Goal: Task Accomplishment & Management: Use online tool/utility

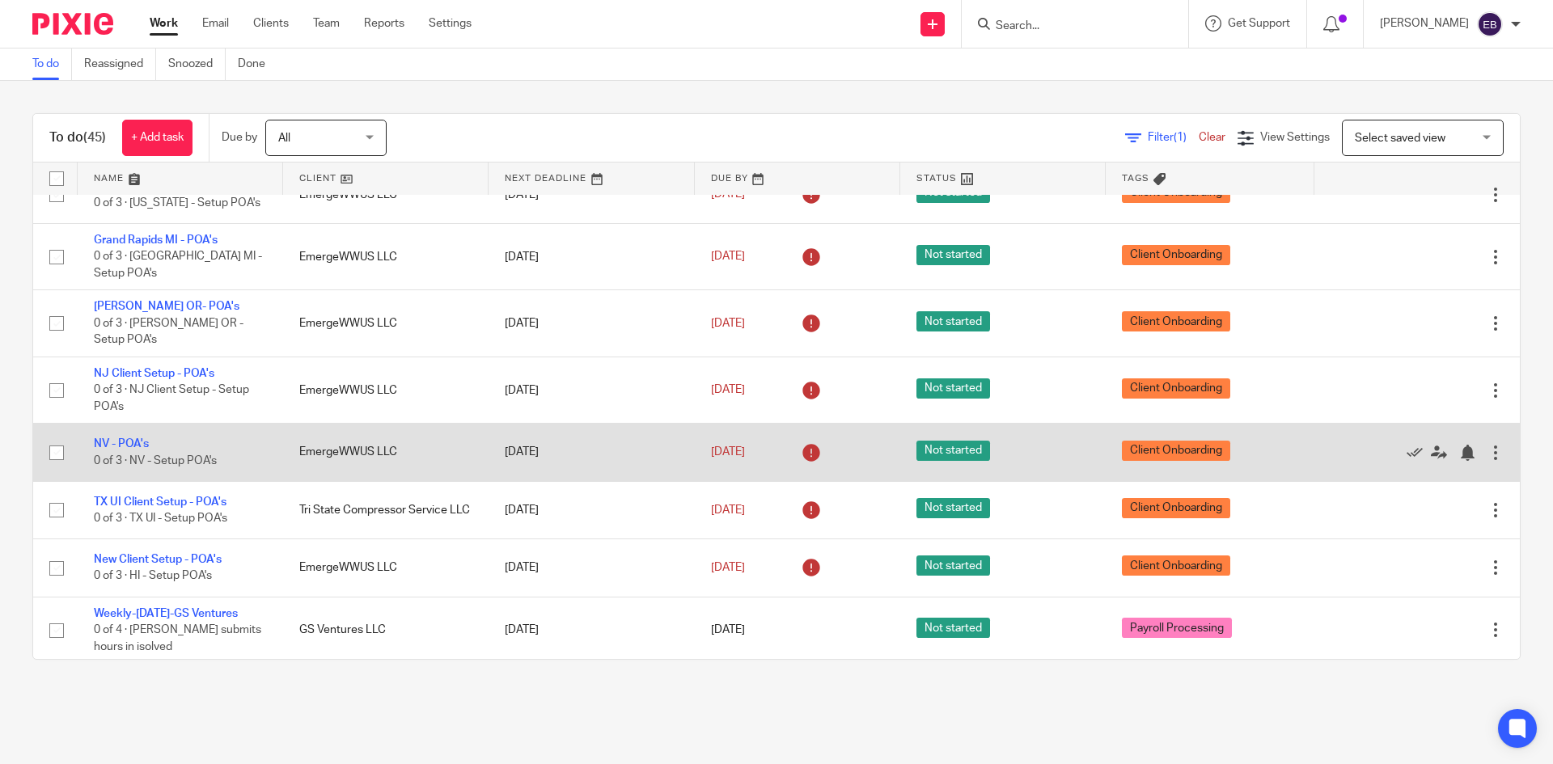
scroll to position [2242, 0]
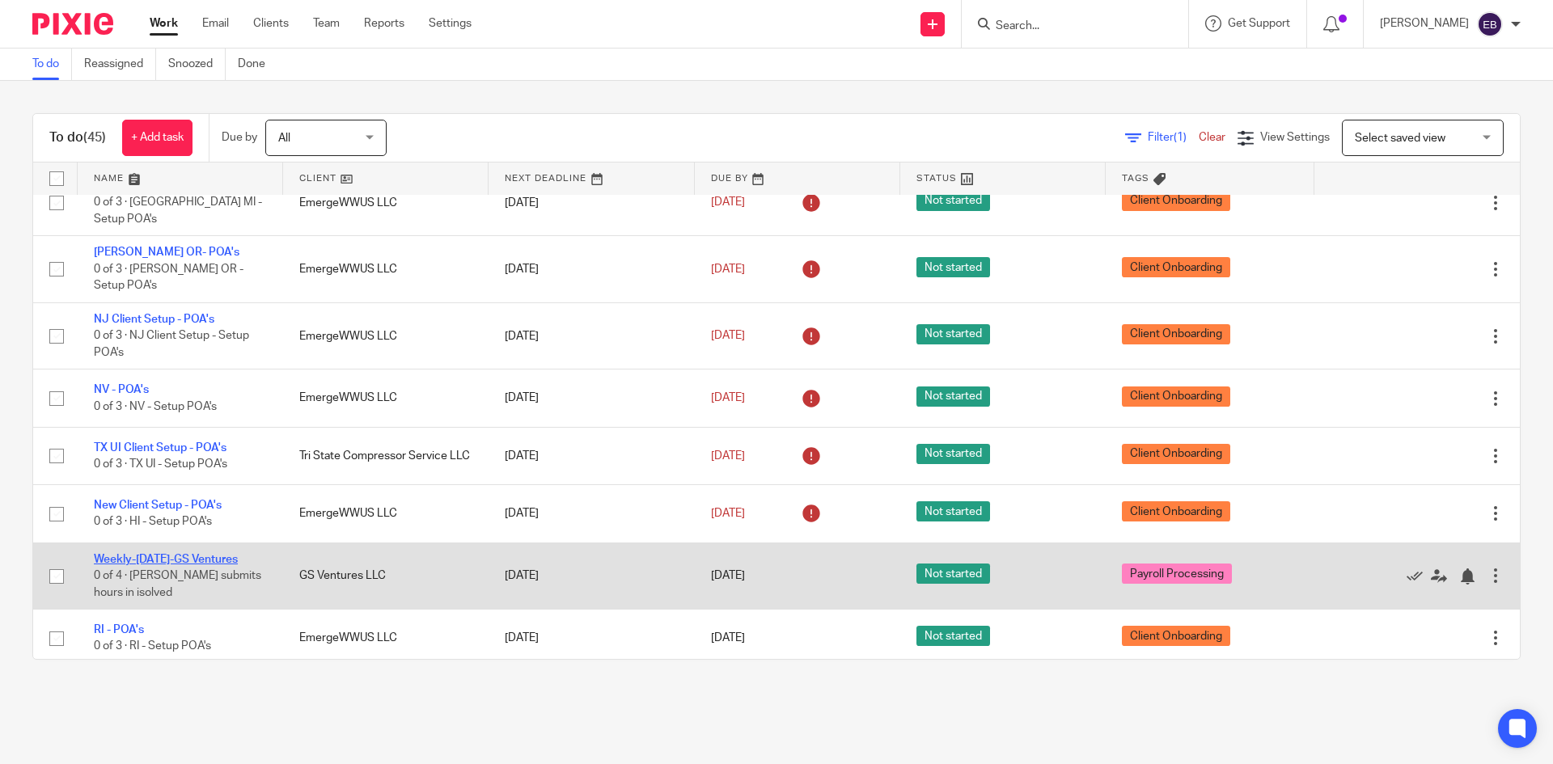
click at [144, 554] on link "Weekly-[DATE]-GS Ventures" at bounding box center [166, 559] width 144 height 11
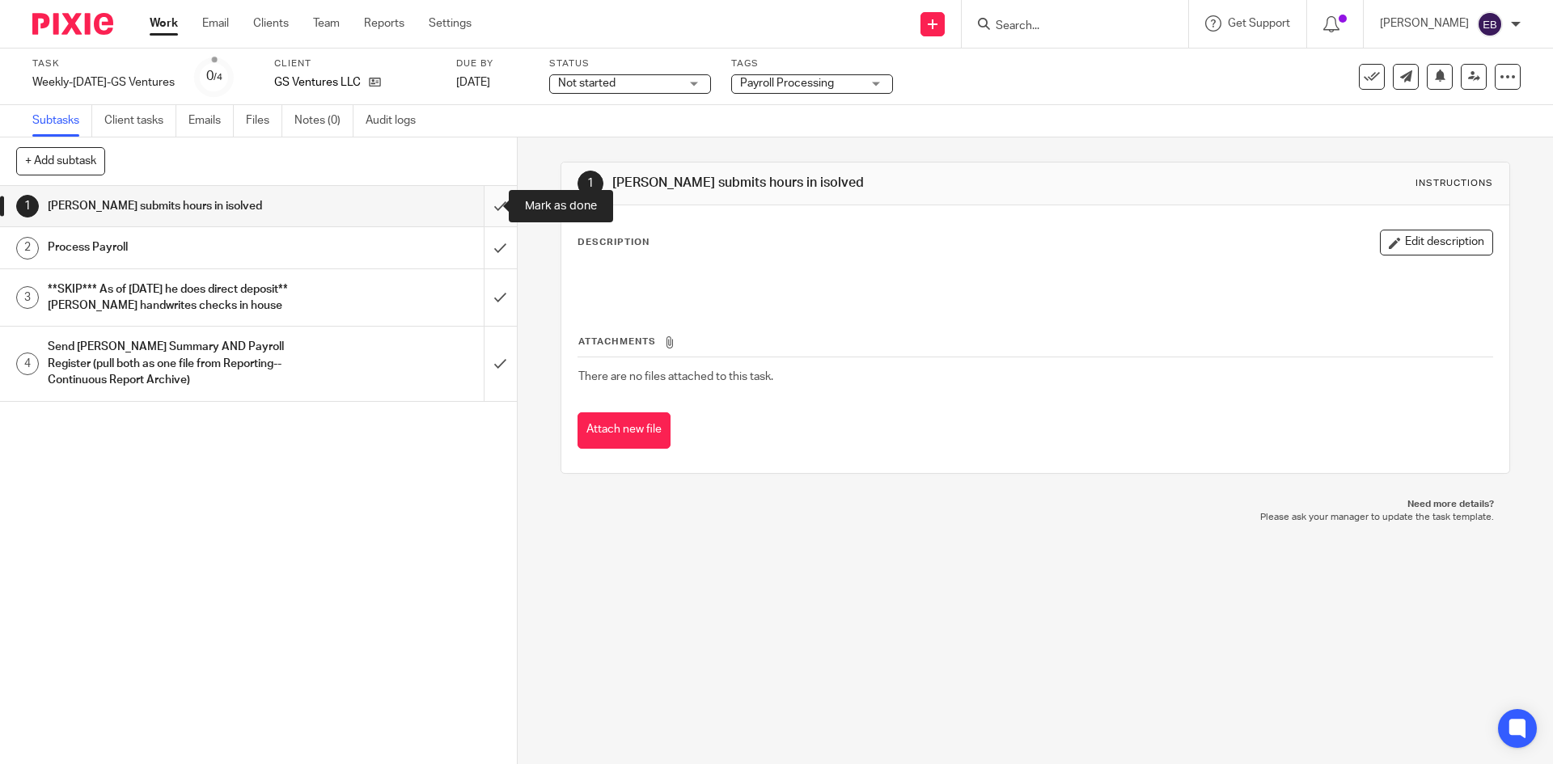
click at [484, 201] on input "submit" at bounding box center [258, 206] width 517 height 40
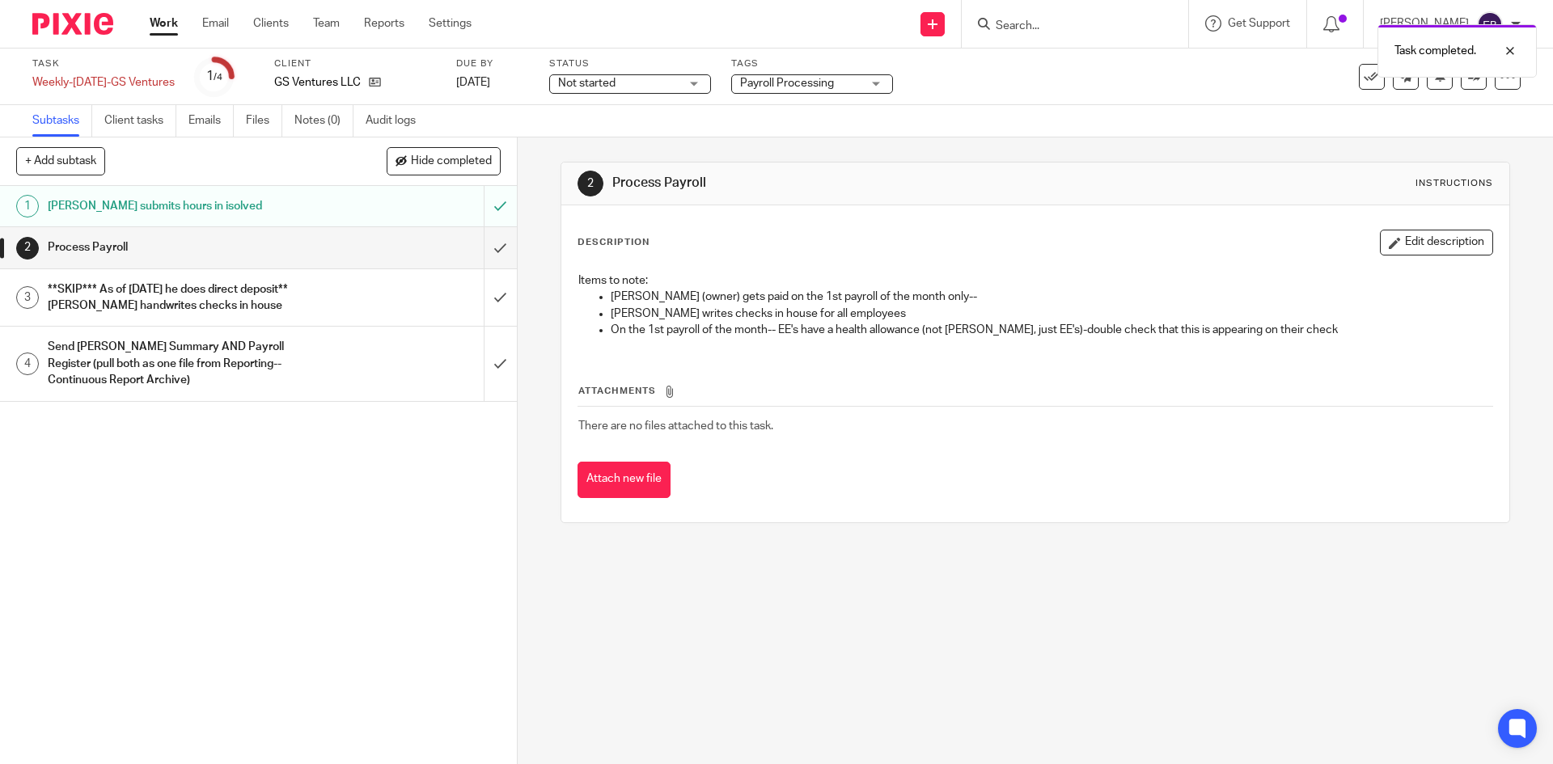
click at [180, 246] on h1 "Process Payroll" at bounding box center [188, 247] width 280 height 24
click at [484, 242] on input "submit" at bounding box center [258, 247] width 517 height 40
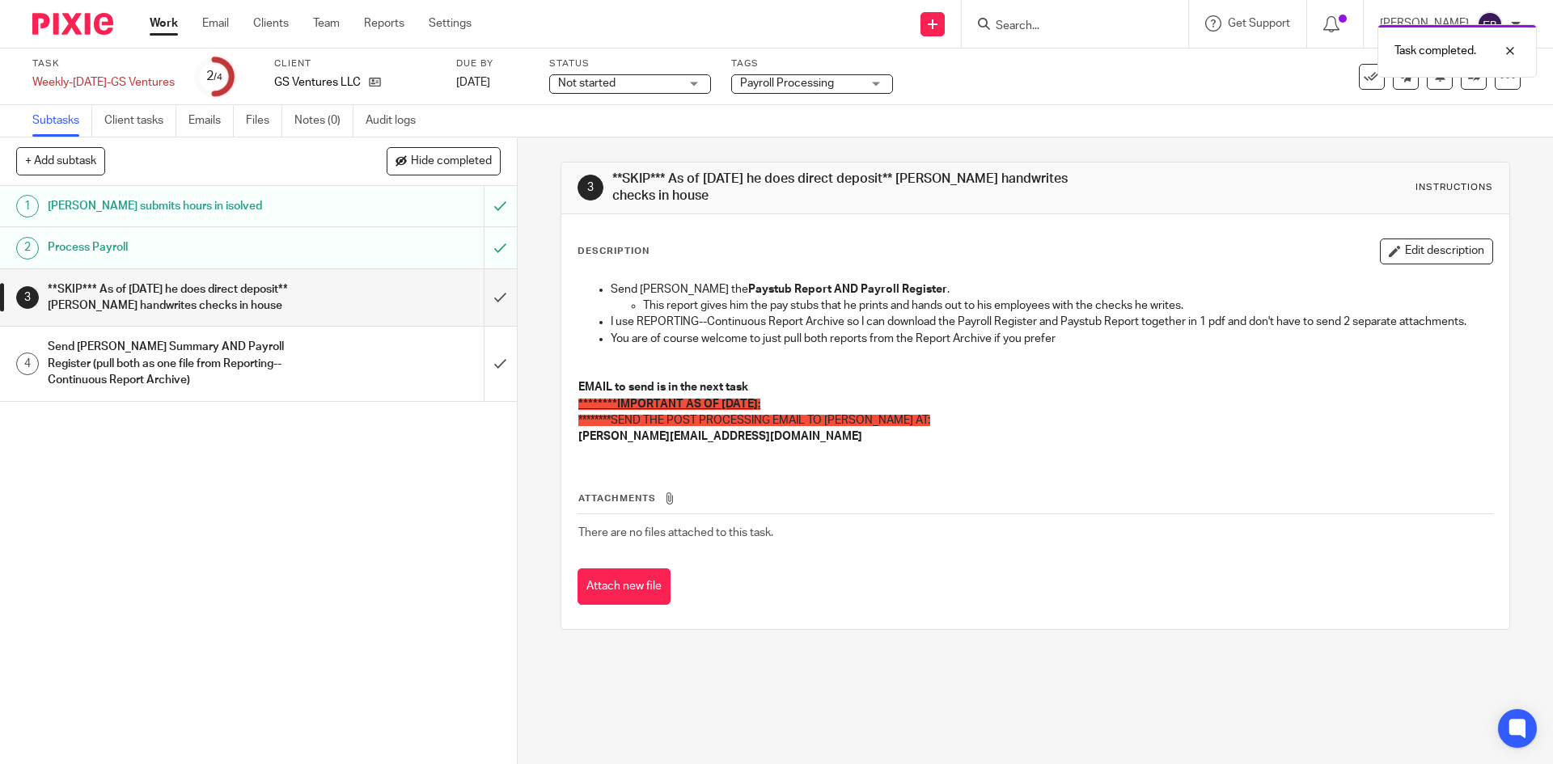
click at [399, 294] on div "**SKIP*** As of [DATE] he does direct deposit** [PERSON_NAME] handwrites checks…" at bounding box center [258, 297] width 420 height 41
click at [482, 296] on input "submit" at bounding box center [258, 297] width 517 height 57
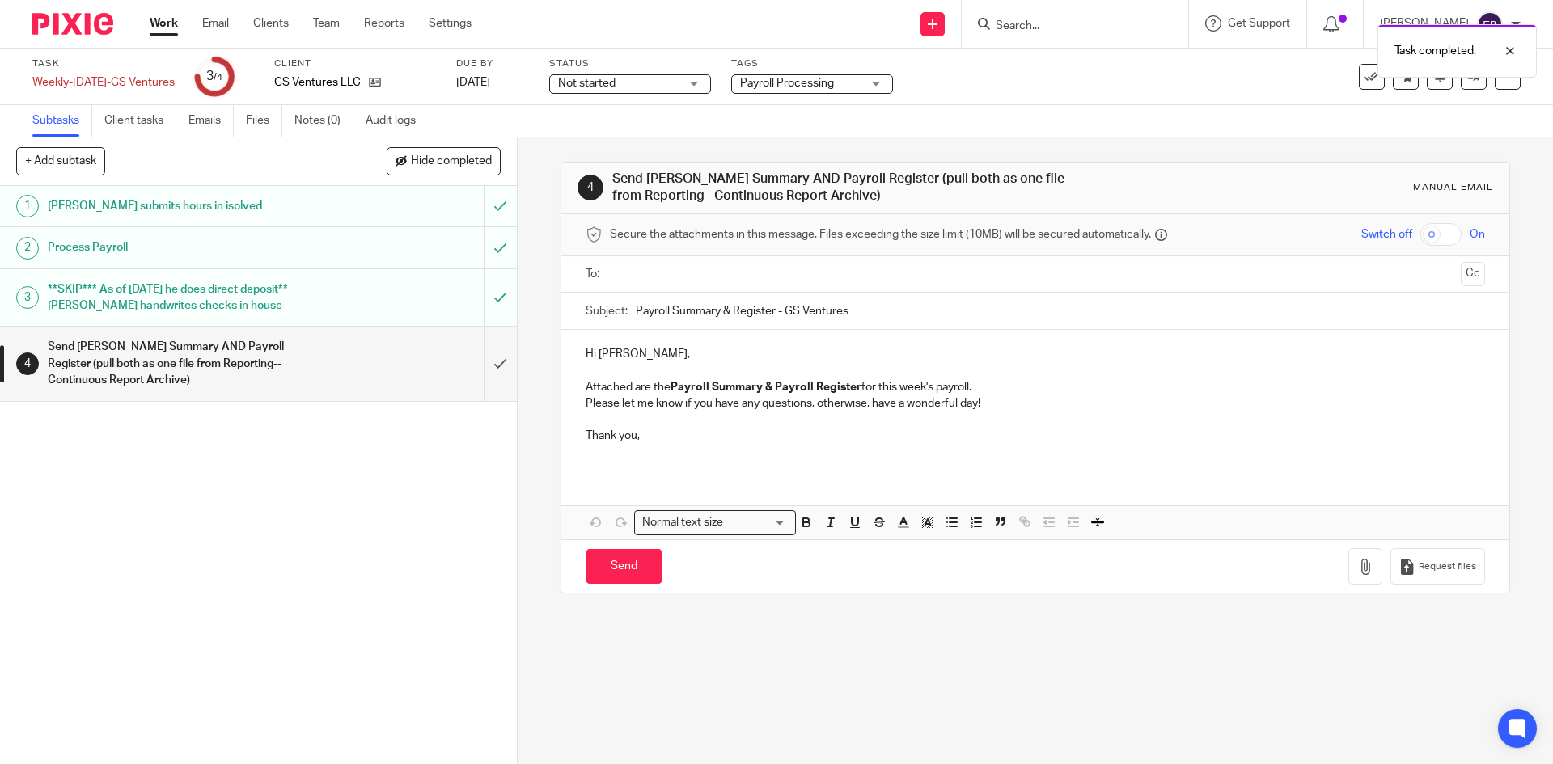
click at [671, 273] on input "text" at bounding box center [1034, 274] width 838 height 19
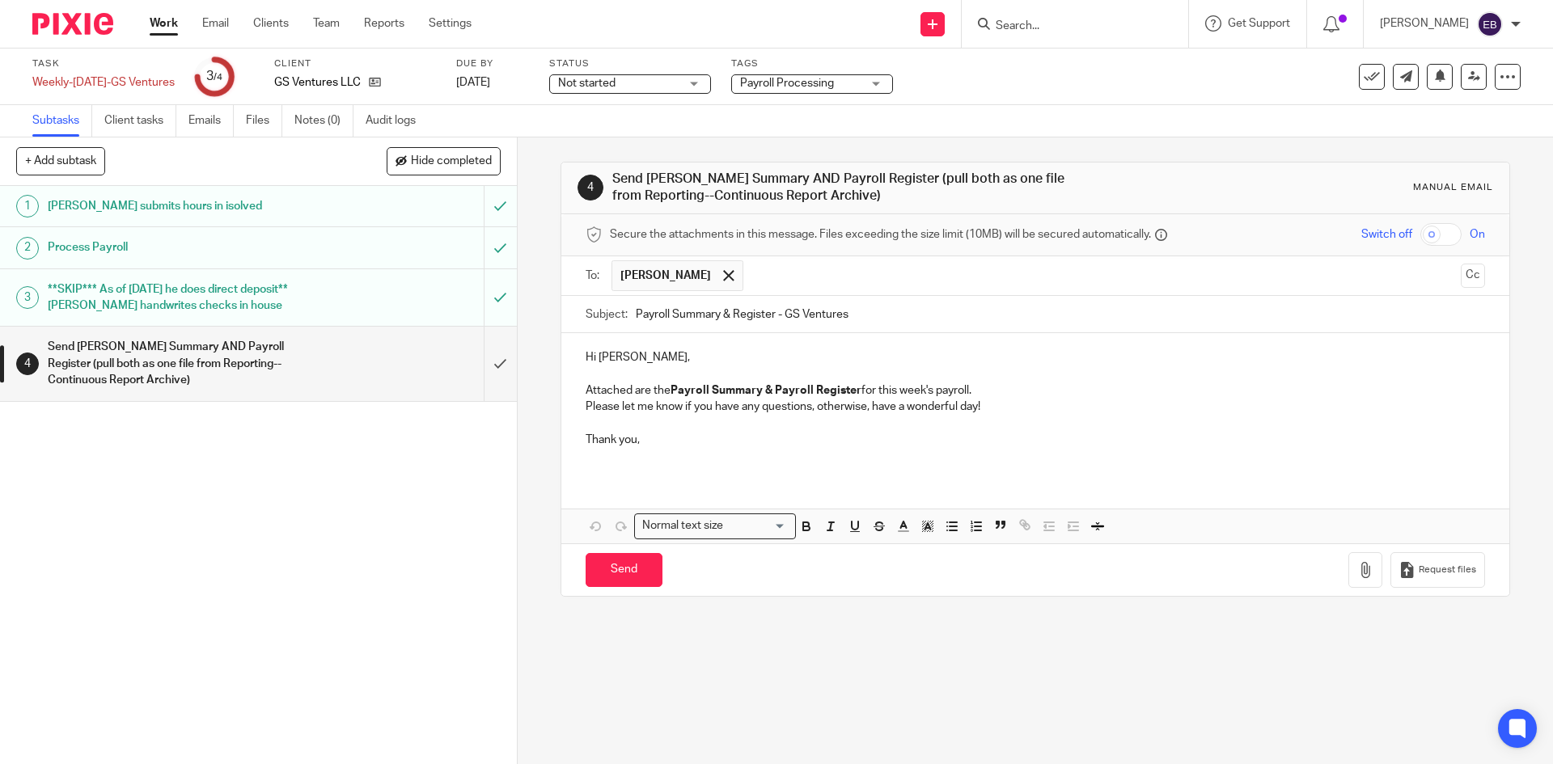
click at [628, 314] on div "Subject: Payroll Summary & Register - GS Ventures" at bounding box center [1034, 314] width 898 height 36
click at [636, 313] on input "Payroll Summary & Register - GS Ventures" at bounding box center [1060, 314] width 848 height 36
type input "[DATE] Payroll Summary & Register - GS Ventures"
click at [591, 463] on p at bounding box center [1034, 456] width 898 height 16
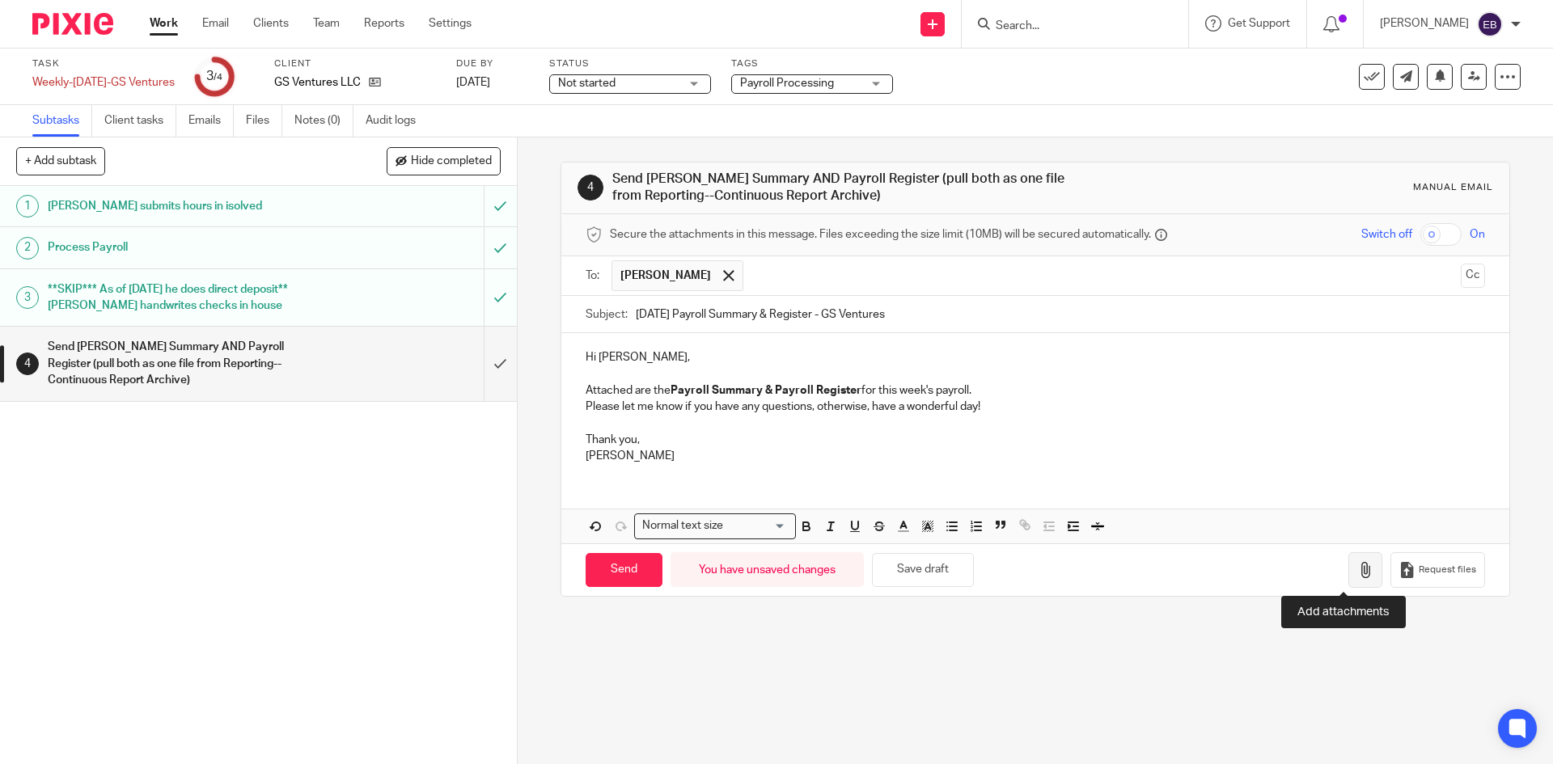
click at [1357, 570] on icon "button" at bounding box center [1365, 570] width 16 height 16
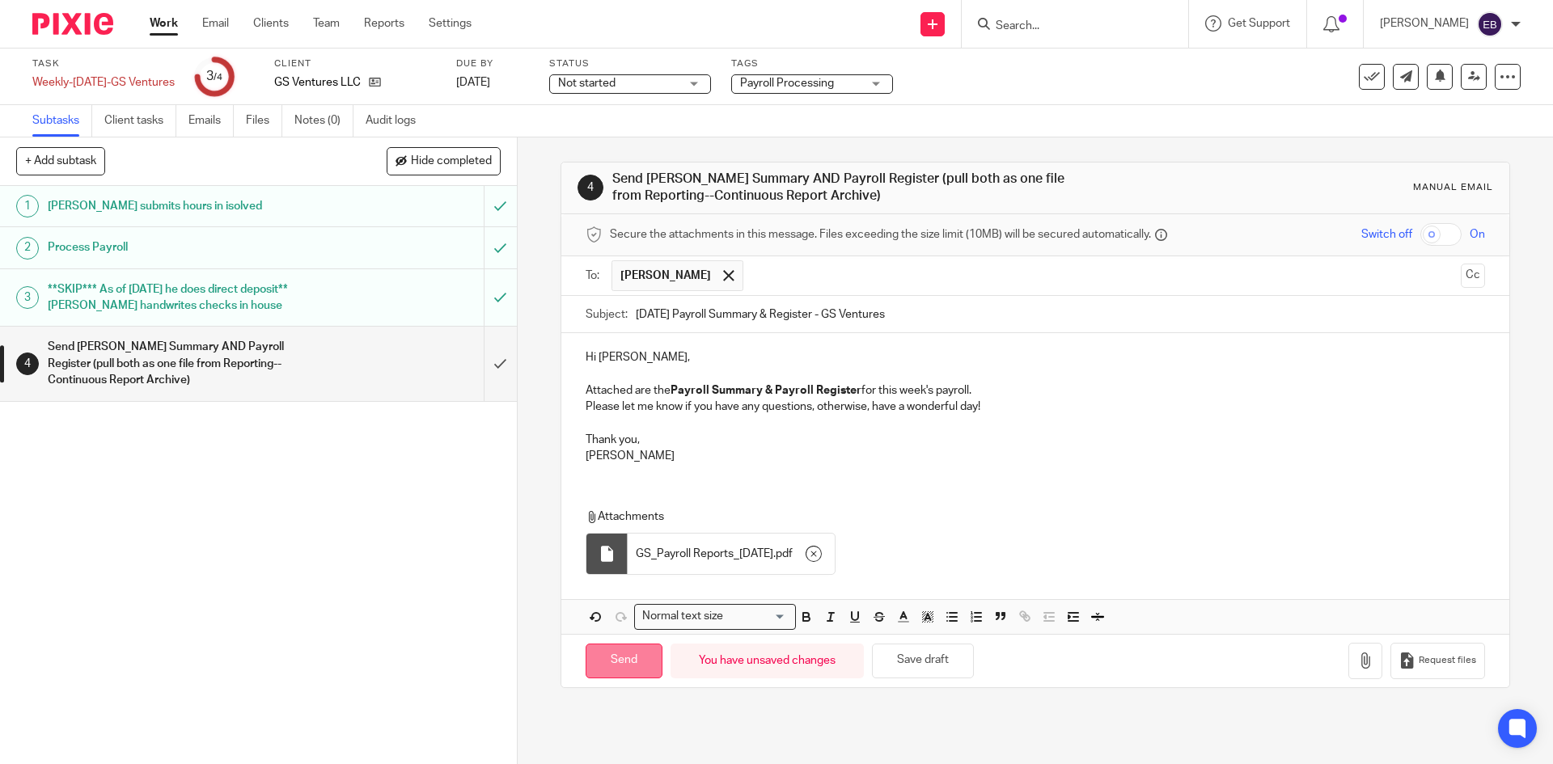
click at [634, 670] on input "Send" at bounding box center [623, 661] width 77 height 35
type input "Sent"
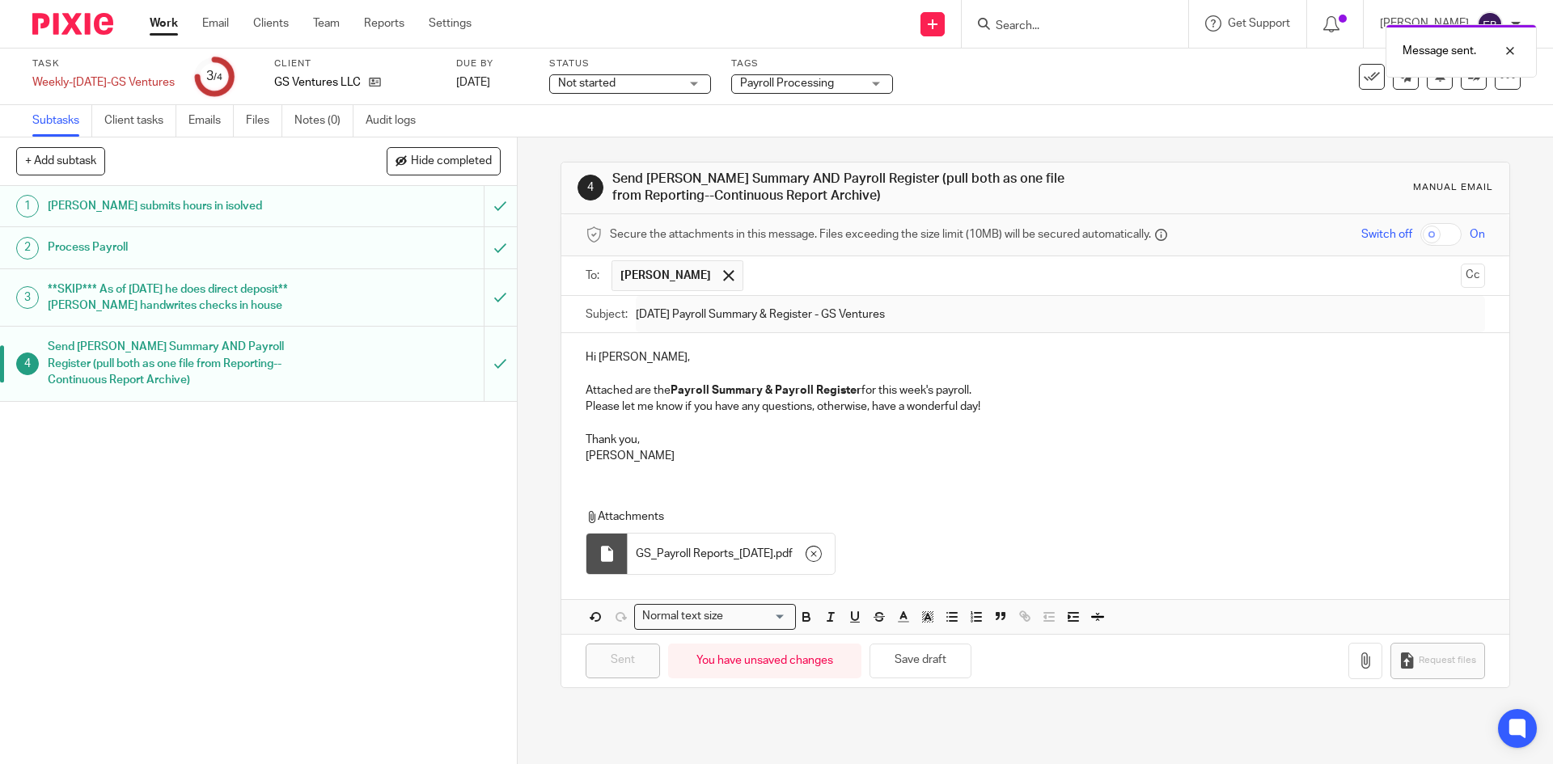
click at [152, 13] on div "Work Email Clients Team Reports Settings Work Email Clients Team Reports Settin…" at bounding box center [314, 24] width 362 height 48
click at [154, 21] on link "Work" at bounding box center [164, 23] width 28 height 16
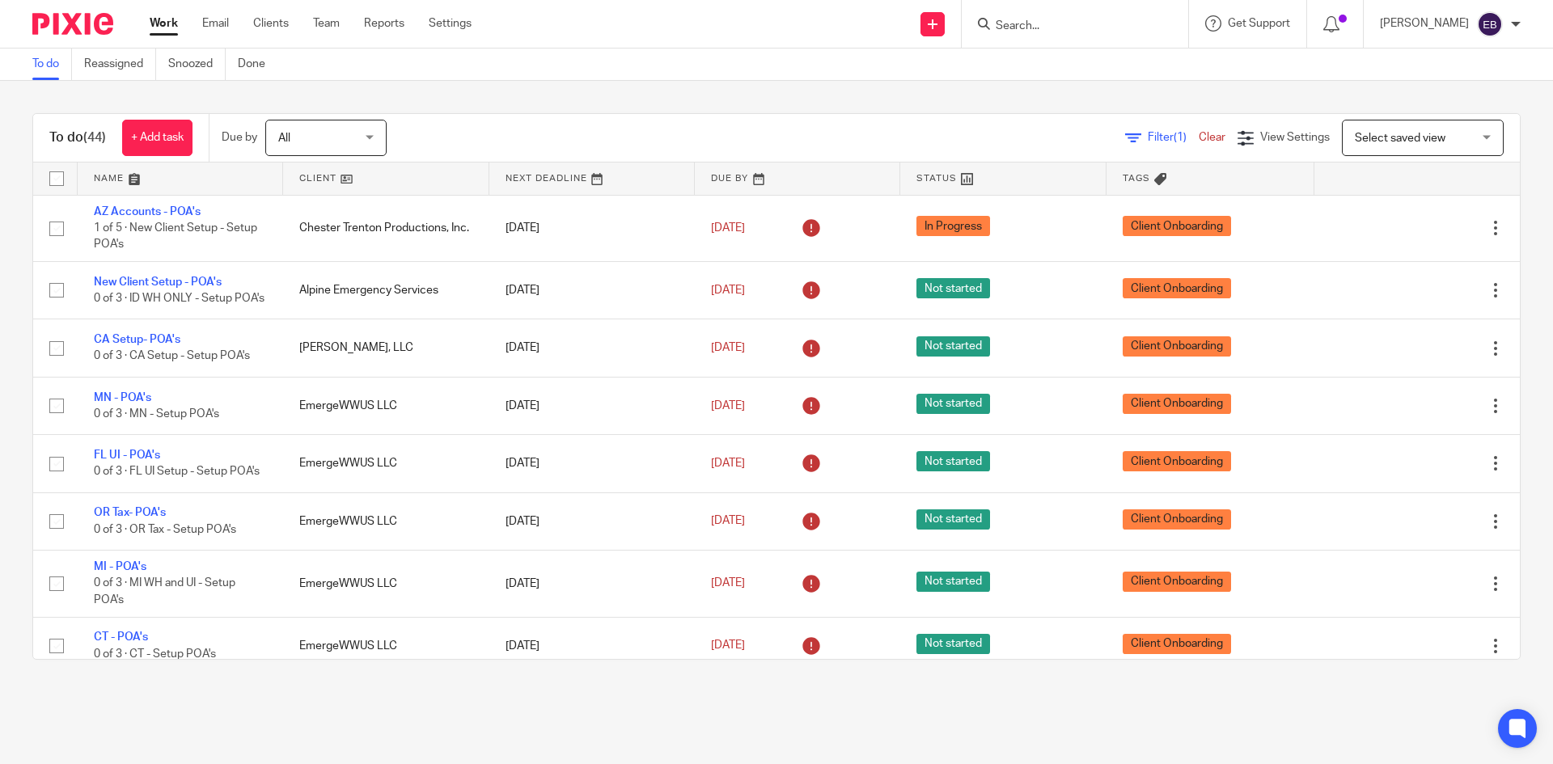
click at [664, 19] on div "Send new email Create task Add client Request signature Get Support Contact Sup…" at bounding box center [1024, 24] width 1057 height 48
